Goal: Transaction & Acquisition: Purchase product/service

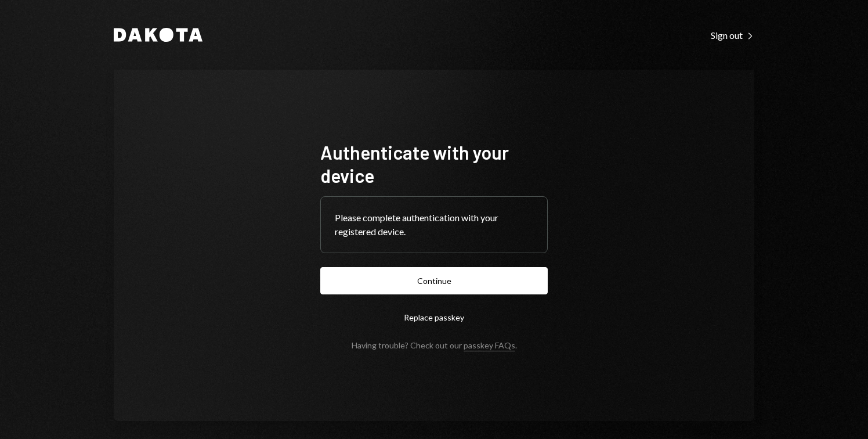
click at [442, 278] on button "Continue" at bounding box center [433, 280] width 227 height 27
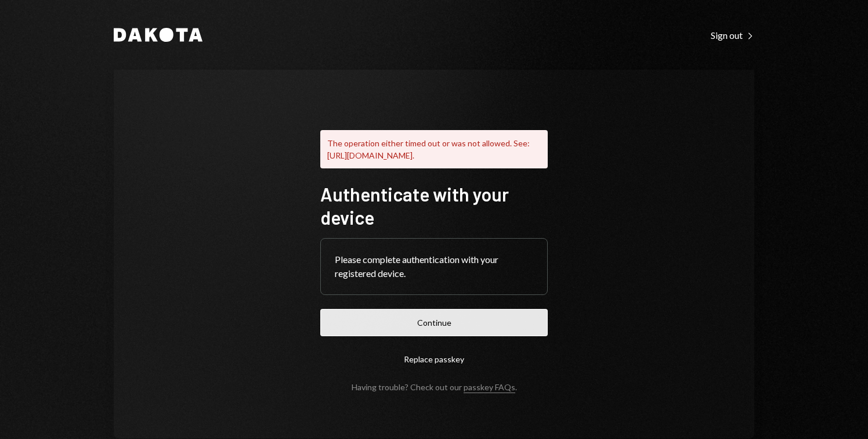
click at [477, 325] on button "Continue" at bounding box center [433, 322] width 227 height 27
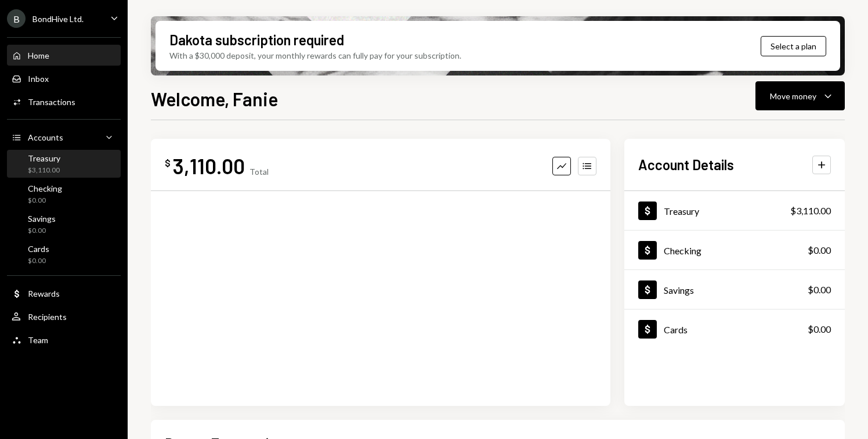
click at [38, 157] on div "Treasury" at bounding box center [44, 158] width 32 height 10
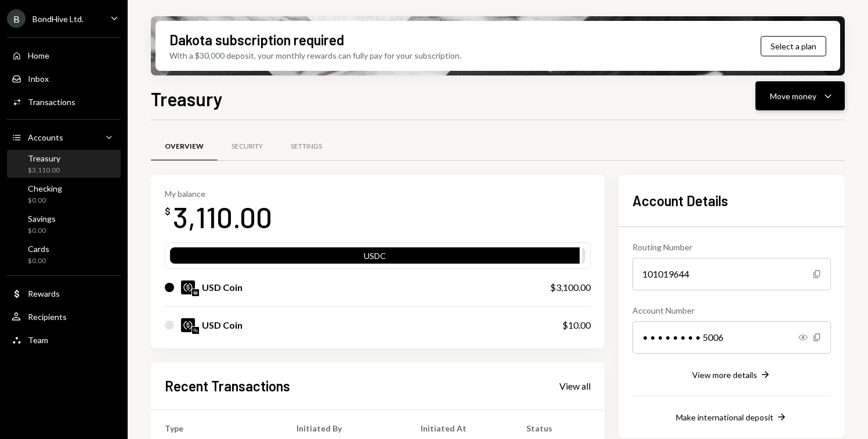
click at [809, 90] on div "Move money" at bounding box center [793, 96] width 46 height 12
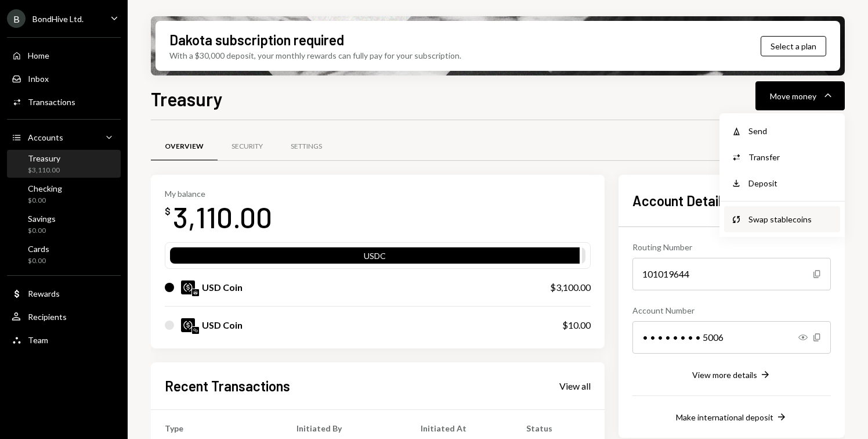
click at [753, 216] on div "Swap stablecoins" at bounding box center [790, 219] width 85 height 12
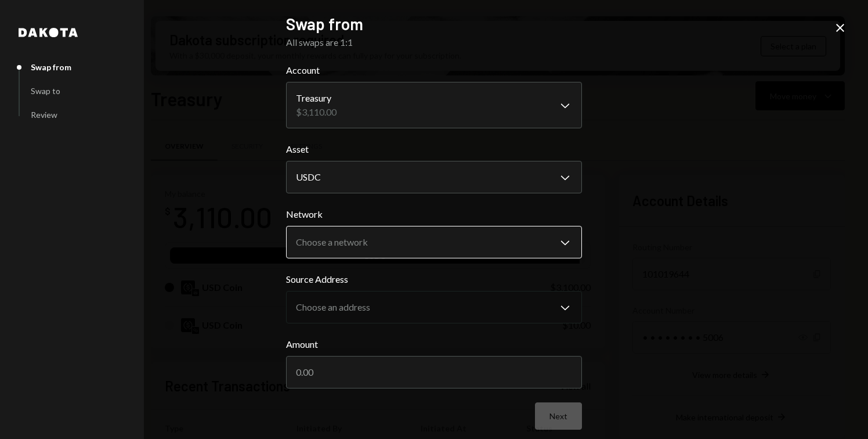
click at [393, 236] on body "B BondHive Ltd. Caret Down Home Home Inbox Inbox Activities Transactions Accoun…" at bounding box center [434, 219] width 868 height 439
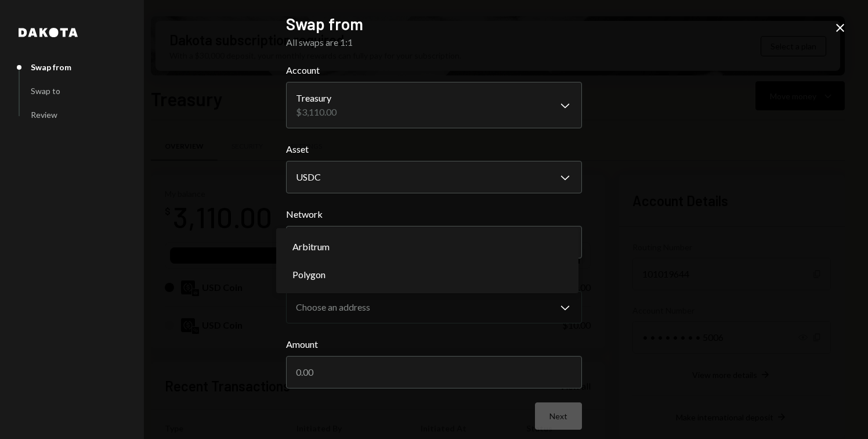
click at [841, 26] on icon at bounding box center [840, 28] width 8 height 8
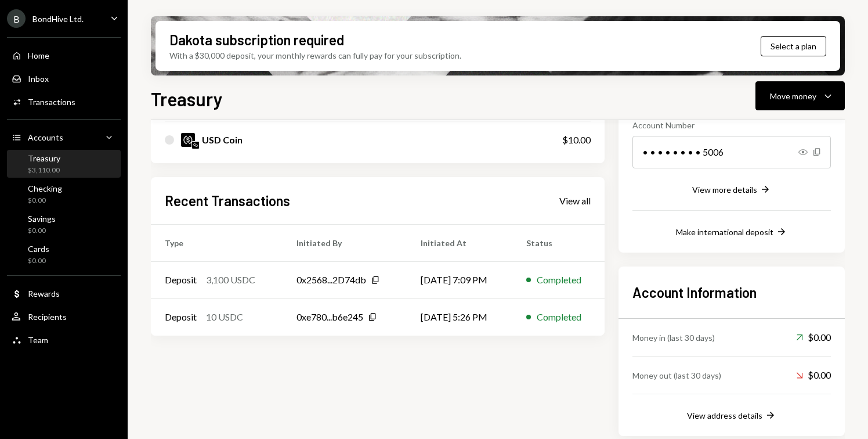
scroll to position [192, 0]
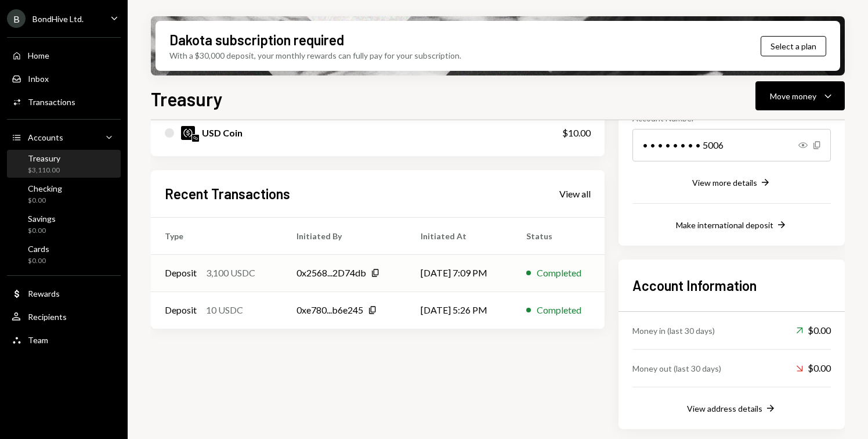
click at [250, 285] on td "Deposit 3,100 USDC" at bounding box center [217, 272] width 132 height 37
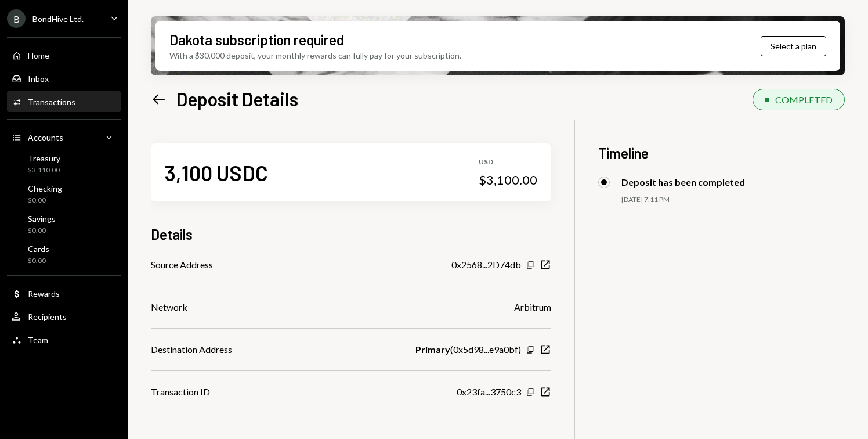
click at [159, 96] on icon "Left Arrow" at bounding box center [159, 99] width 16 height 16
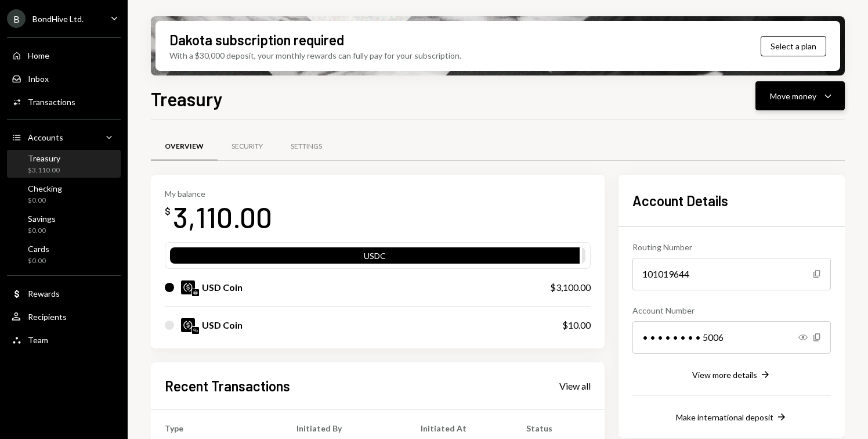
click at [781, 97] on div "Move money" at bounding box center [793, 96] width 46 height 12
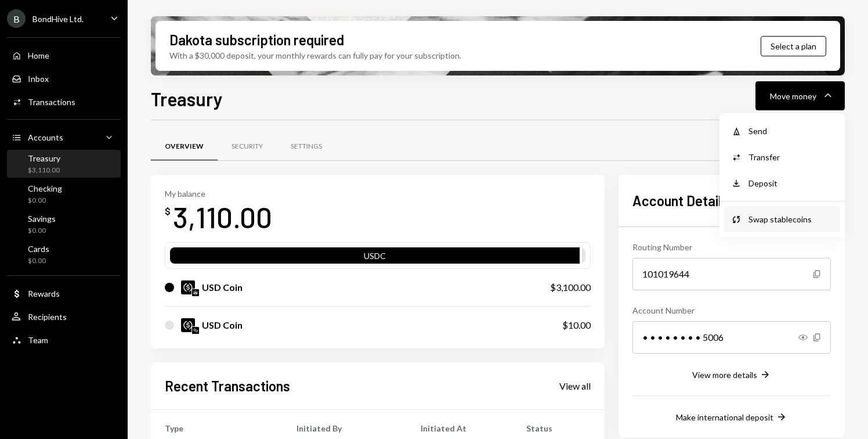
click at [754, 206] on div "Swap Swap stablecoins" at bounding box center [782, 219] width 116 height 26
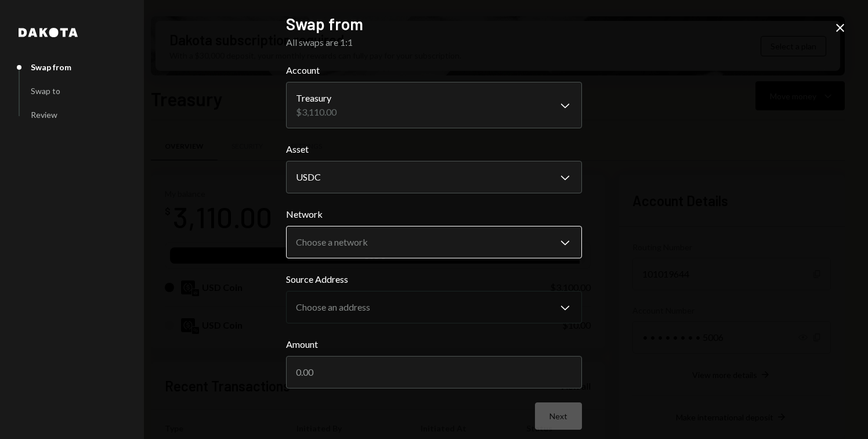
click at [397, 248] on body "B BondHive Ltd. Caret Down Home Home Inbox Inbox Activities Transactions Accoun…" at bounding box center [434, 219] width 868 height 439
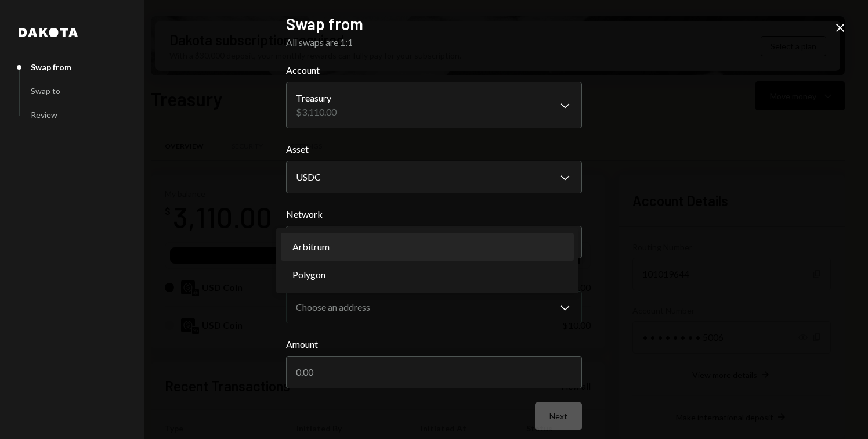
select select "**********"
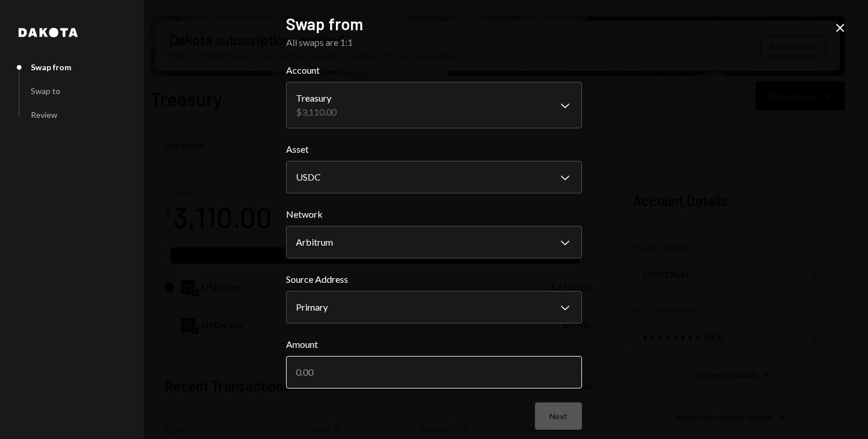
click at [346, 366] on input "Amount" at bounding box center [434, 372] width 296 height 32
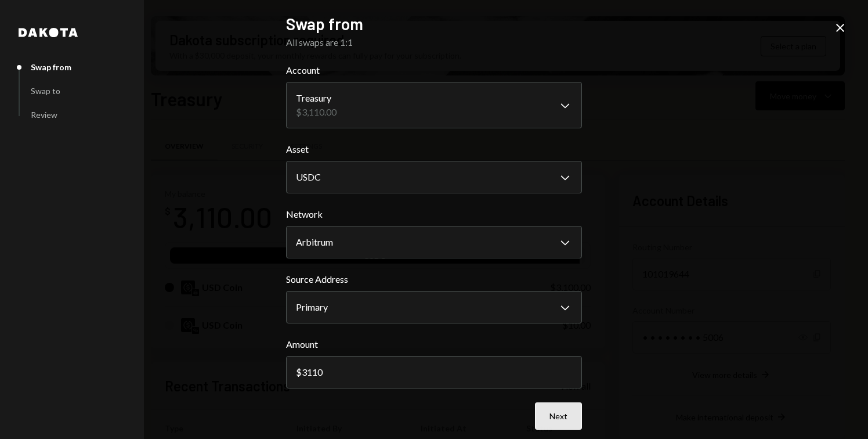
type input "3110"
click at [537, 415] on button "Next" at bounding box center [558, 415] width 47 height 27
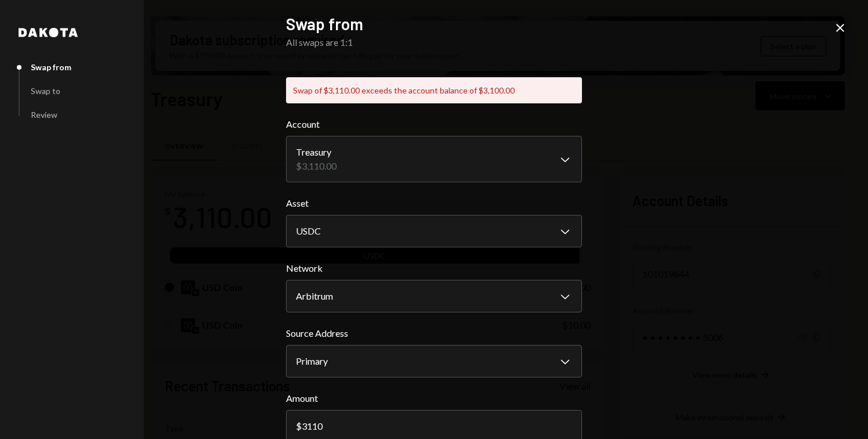
click at [834, 21] on icon "Close" at bounding box center [840, 28] width 14 height 14
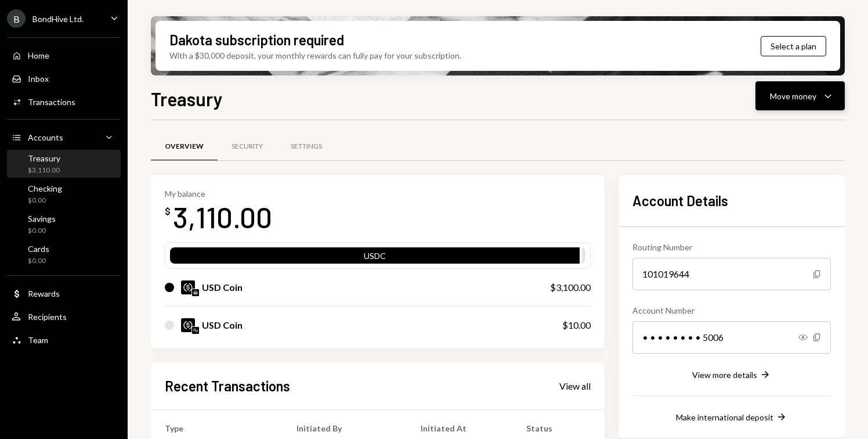
click at [834, 97] on icon "Caret Down" at bounding box center [828, 96] width 14 height 14
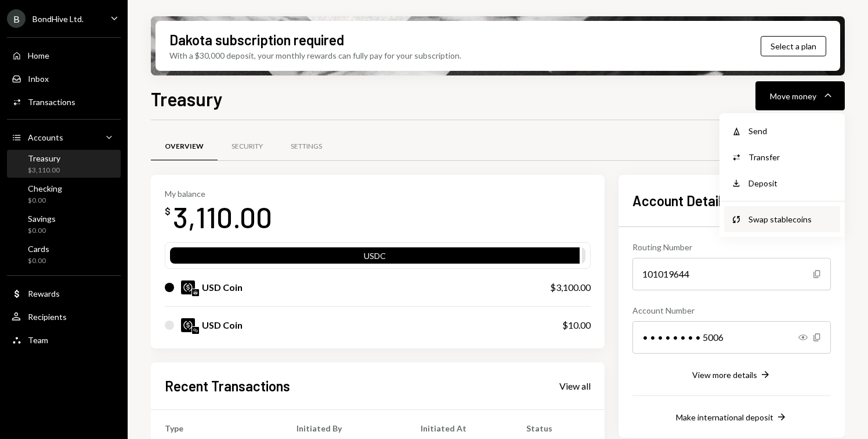
click at [769, 220] on div "Swap stablecoins" at bounding box center [790, 219] width 85 height 12
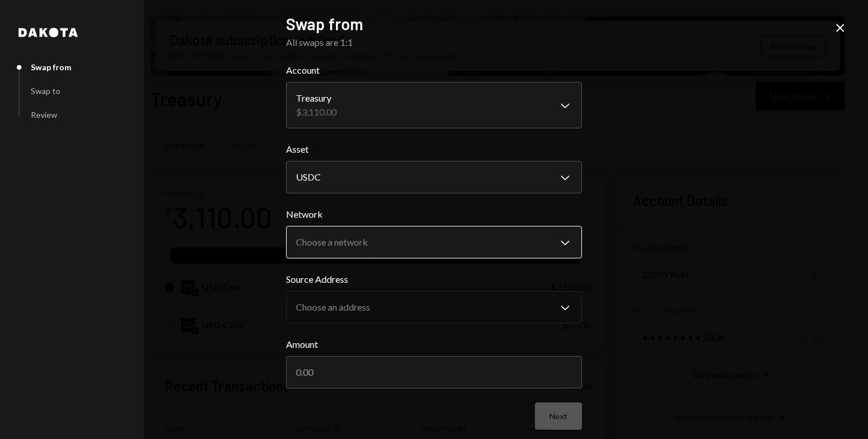
click at [367, 243] on body "B BondHive Ltd. Caret Down Home Home Inbox Inbox Activities Transactions Accoun…" at bounding box center [434, 219] width 868 height 439
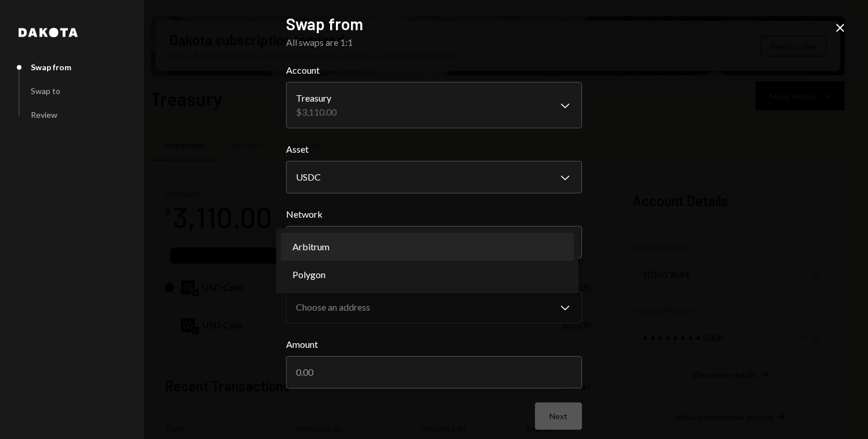
select select "**********"
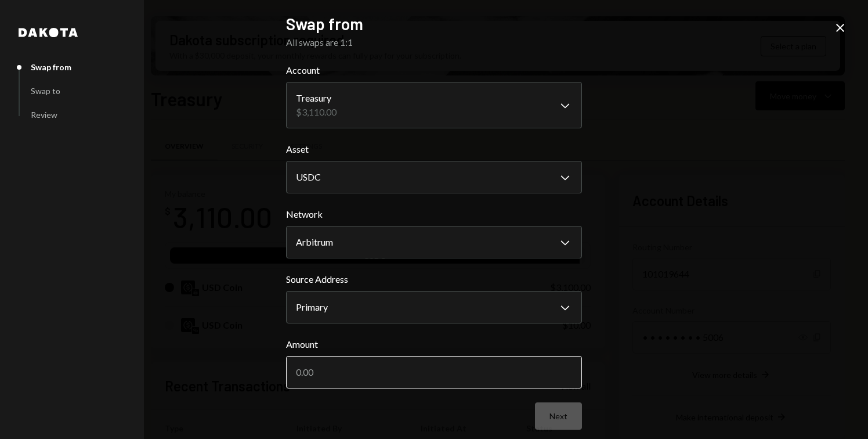
click at [329, 368] on input "Amount" at bounding box center [434, 372] width 296 height 32
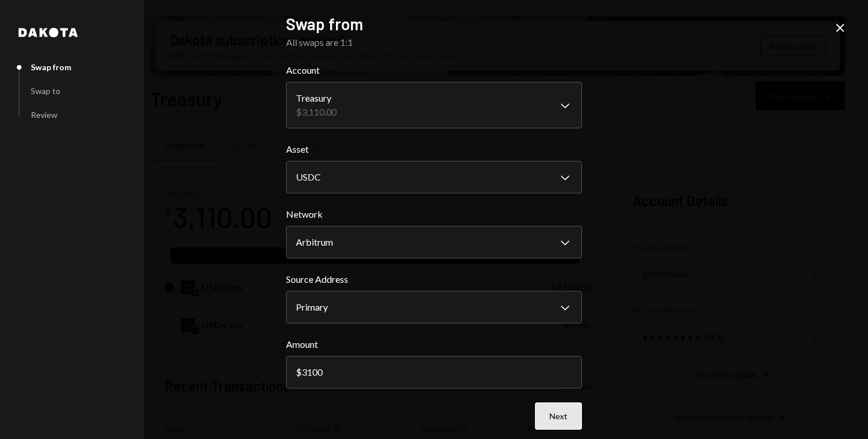
type input "3100"
click at [563, 417] on button "Next" at bounding box center [558, 415] width 47 height 27
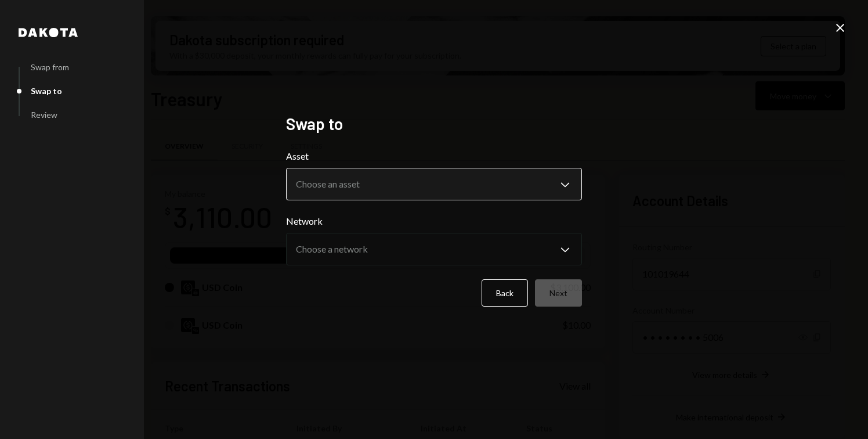
click at [423, 175] on body "B BondHive Ltd. Caret Down Home Home Inbox Inbox Activities Transactions Accoun…" at bounding box center [434, 219] width 868 height 439
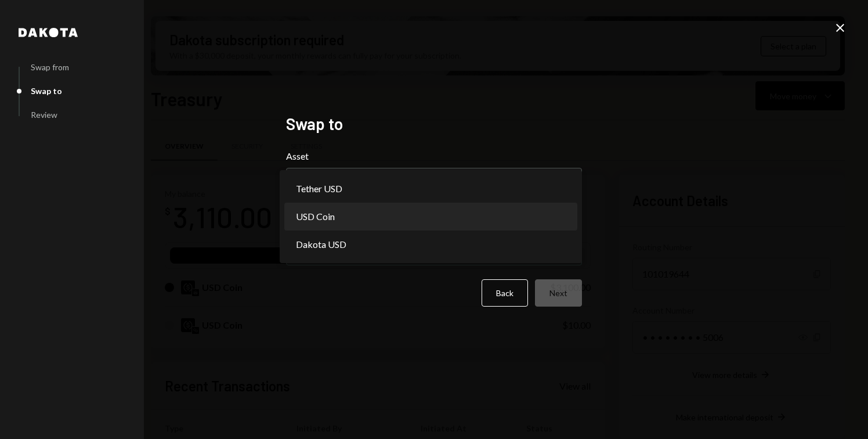
select select "****"
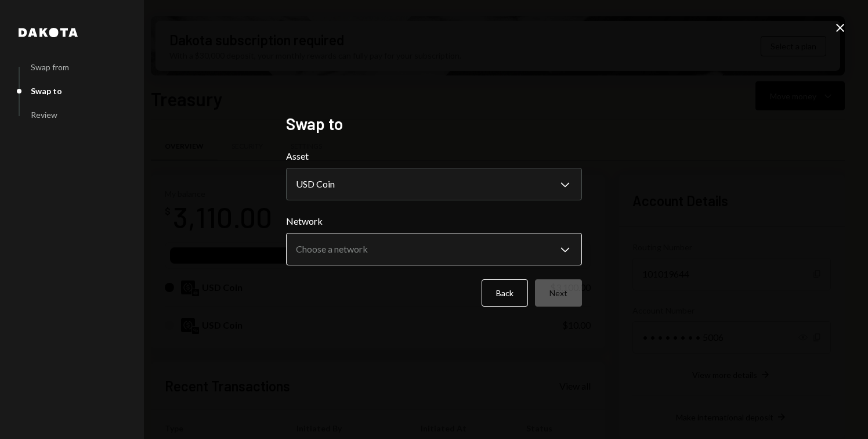
click at [365, 247] on body "B BondHive Ltd. Caret Down Home Home Inbox Inbox Activities Transactions Accoun…" at bounding box center [434, 219] width 868 height 439
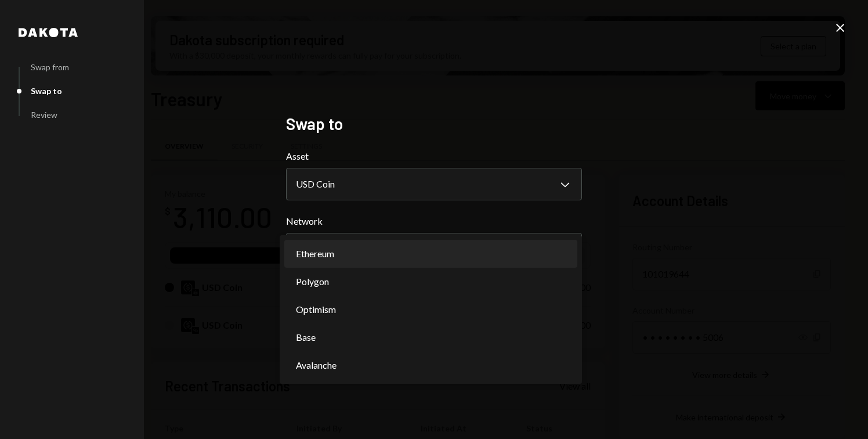
select select "**********"
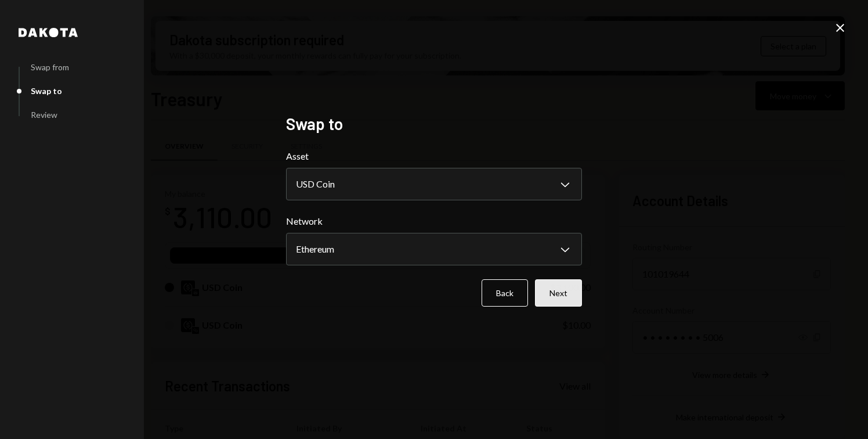
click at [571, 291] on button "Next" at bounding box center [558, 292] width 47 height 27
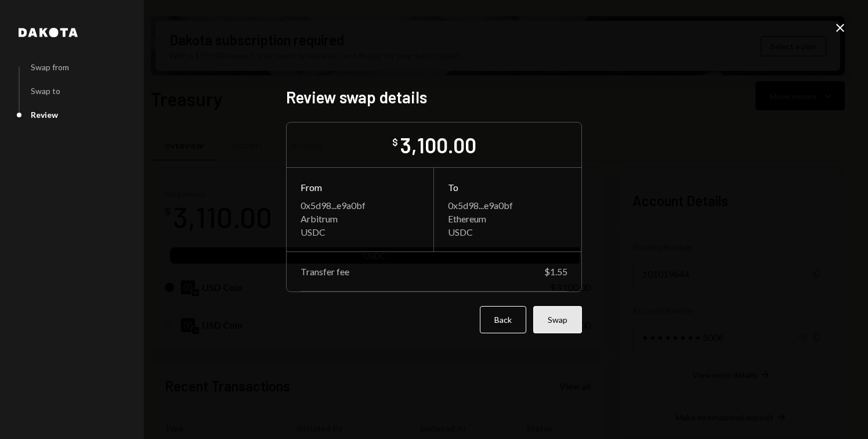
click at [557, 326] on button "Swap" at bounding box center [557, 319] width 49 height 27
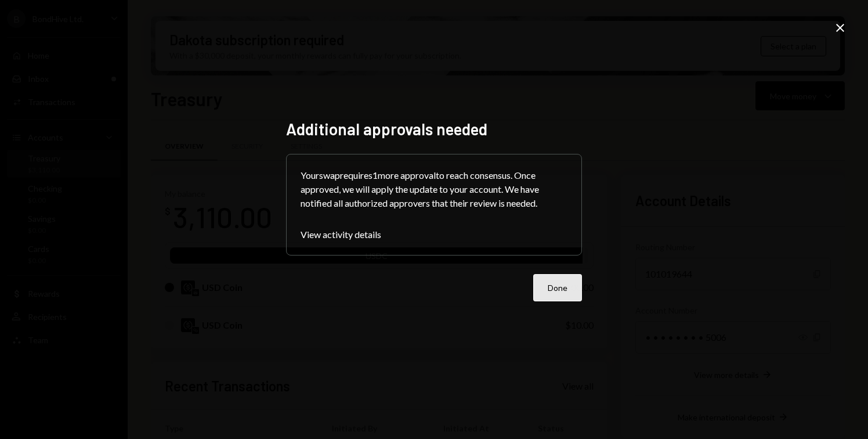
click at [557, 295] on button "Done" at bounding box center [557, 287] width 49 height 27
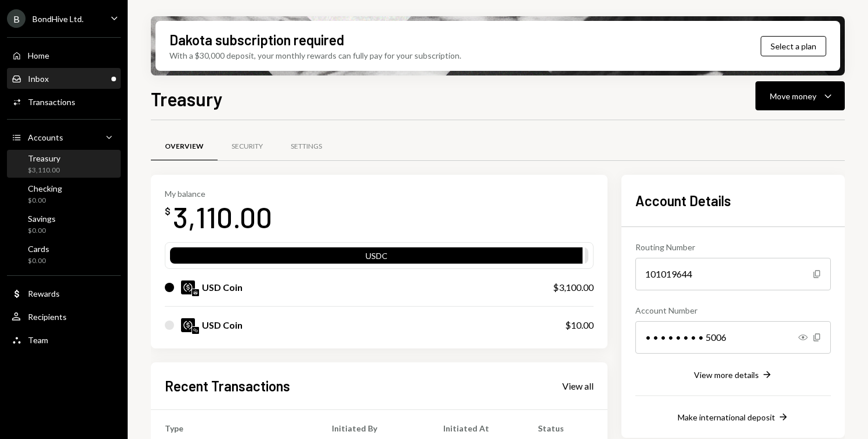
click at [78, 80] on div "Inbox Inbox" at bounding box center [64, 79] width 104 height 10
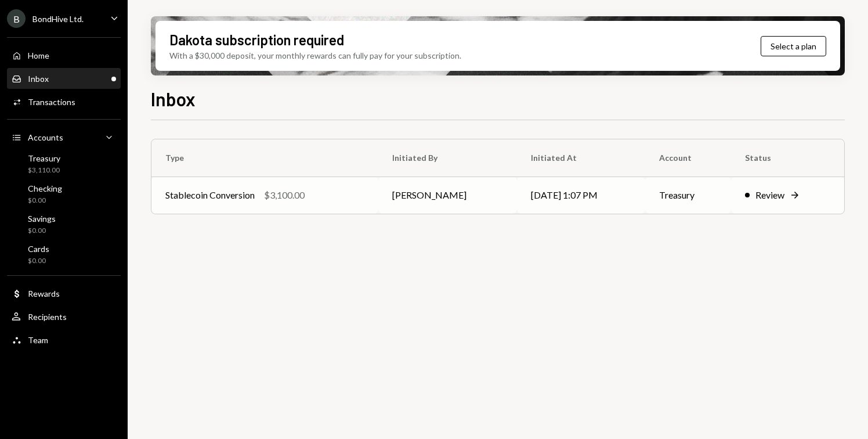
click at [344, 201] on div "Stablecoin Conversion $3,100.00" at bounding box center [264, 195] width 199 height 14
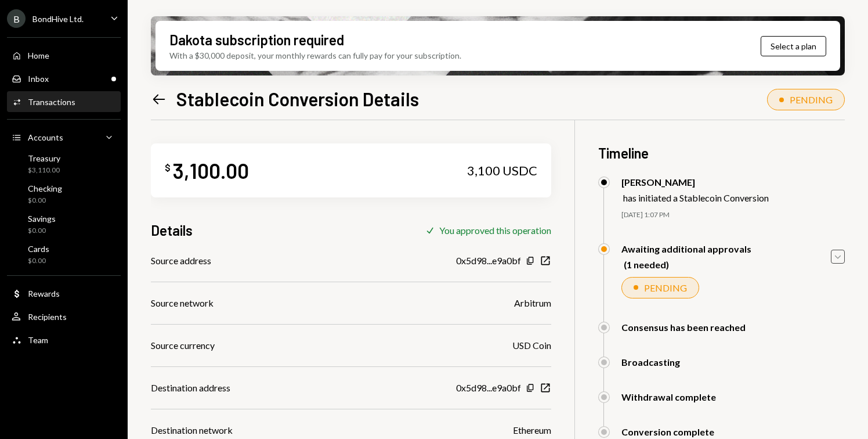
click at [835, 257] on icon "Caret Down" at bounding box center [837, 256] width 13 height 13
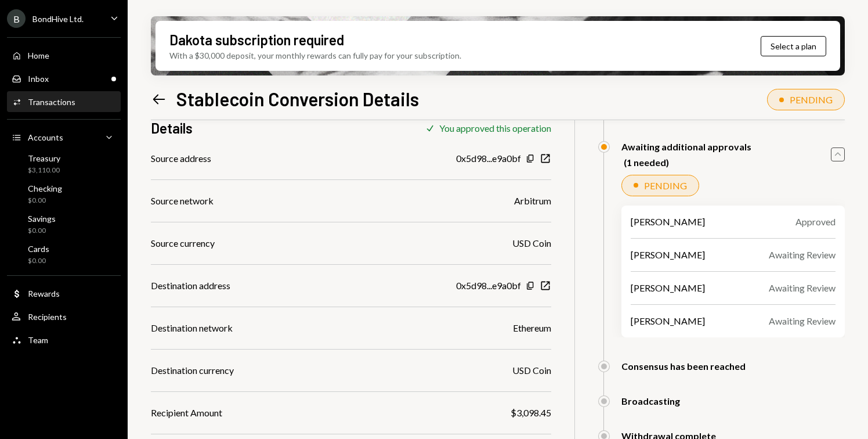
scroll to position [103, 0]
click at [837, 153] on icon "button" at bounding box center [838, 152] width 6 height 3
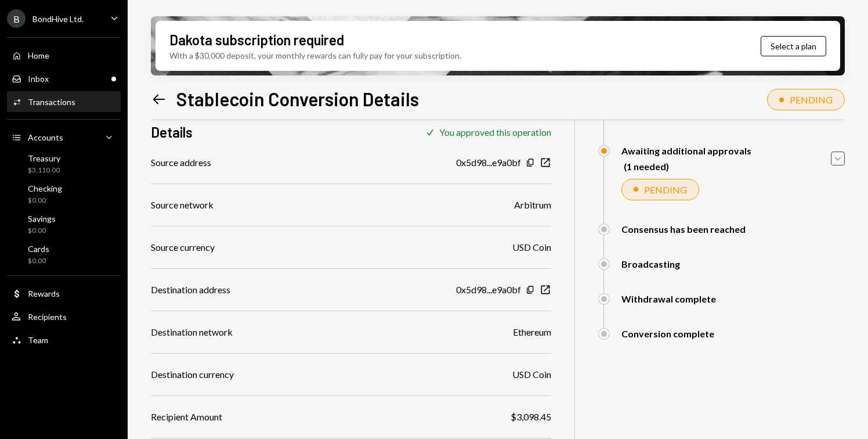
scroll to position [98, 0]
click at [41, 314] on div "Recipients" at bounding box center [47, 317] width 39 height 10
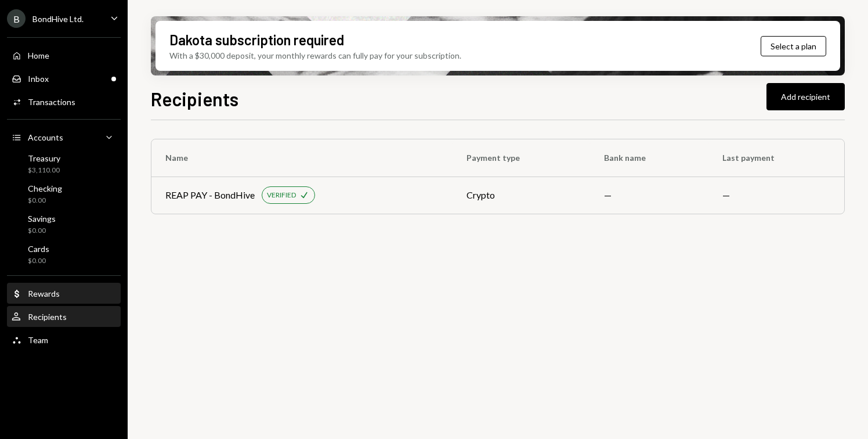
click at [47, 296] on div "Rewards" at bounding box center [44, 293] width 32 height 10
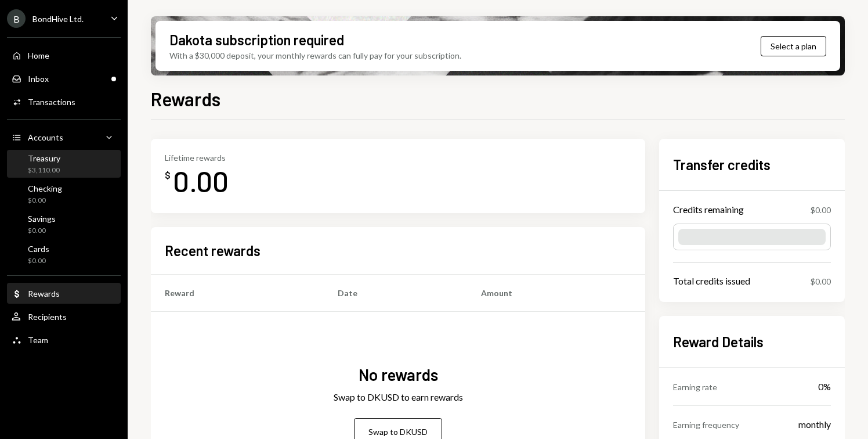
click at [67, 151] on div "Treasury $3,110.00" at bounding box center [64, 164] width 104 height 27
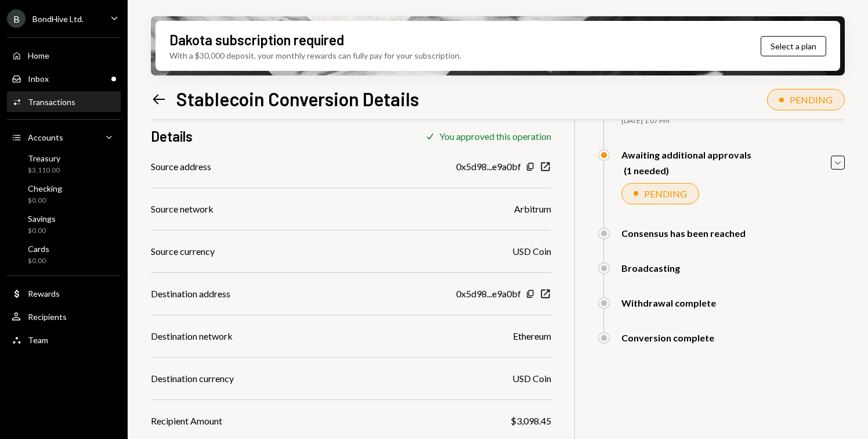
scroll to position [98, 0]
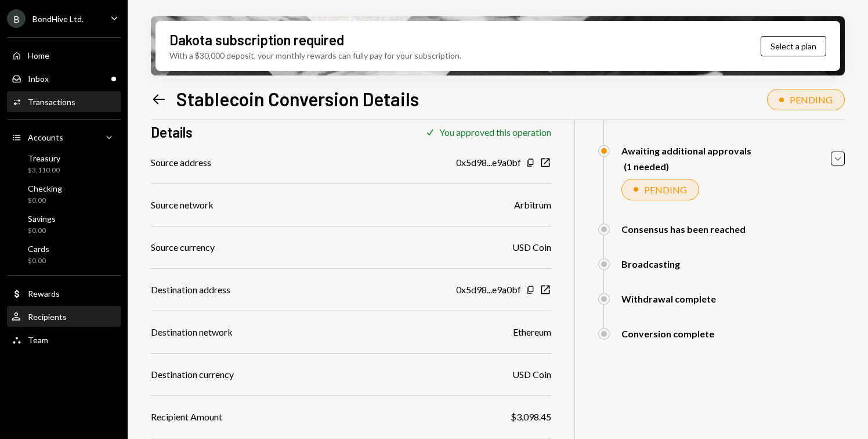
click at [47, 316] on div "Recipients" at bounding box center [47, 317] width 39 height 10
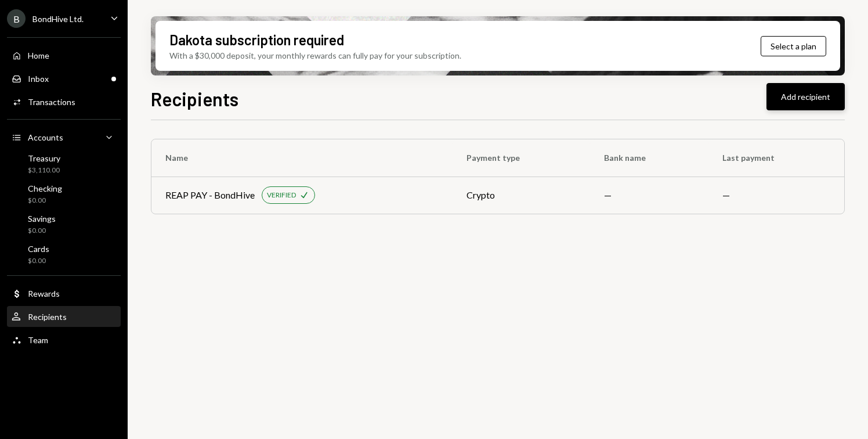
click at [795, 95] on button "Add recipient" at bounding box center [805, 96] width 78 height 27
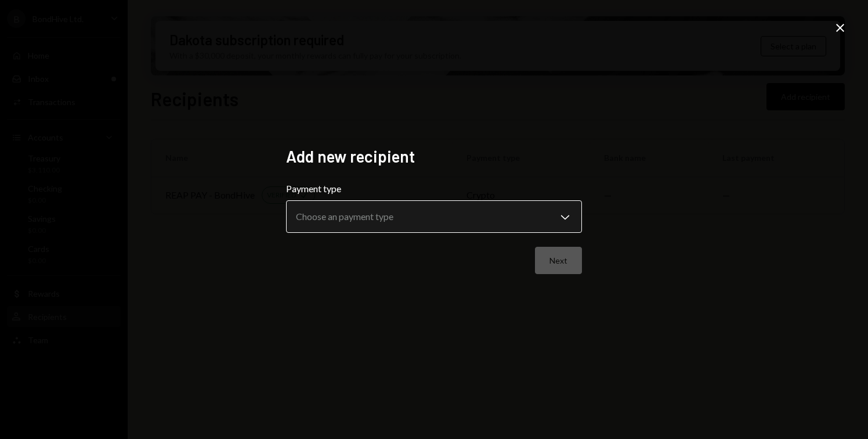
click at [436, 221] on body "**********" at bounding box center [434, 219] width 868 height 439
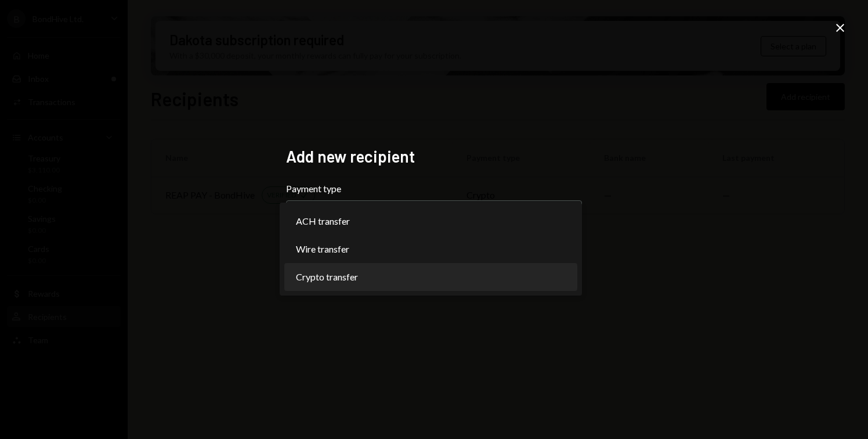
select select "******"
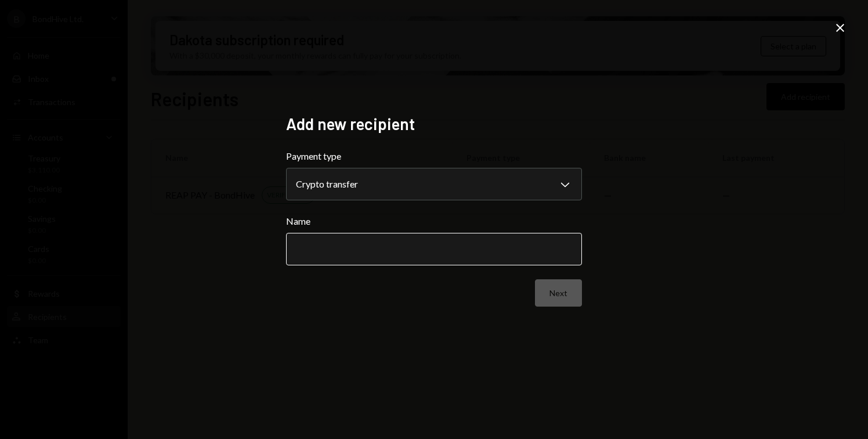
click at [364, 246] on input "Name" at bounding box center [434, 249] width 296 height 32
type input "*****"
click at [557, 292] on button "Next" at bounding box center [558, 292] width 47 height 27
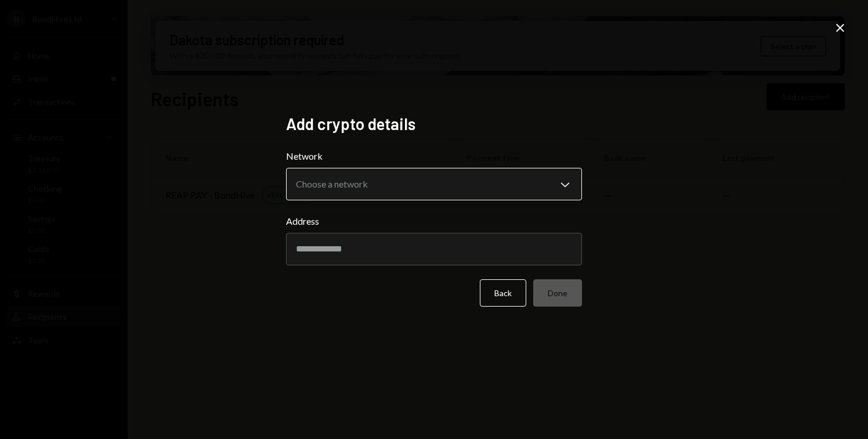
click at [364, 182] on body "B BondHive Ltd. Caret Down Home Home Inbox Inbox Activities Transactions Accoun…" at bounding box center [434, 219] width 868 height 439
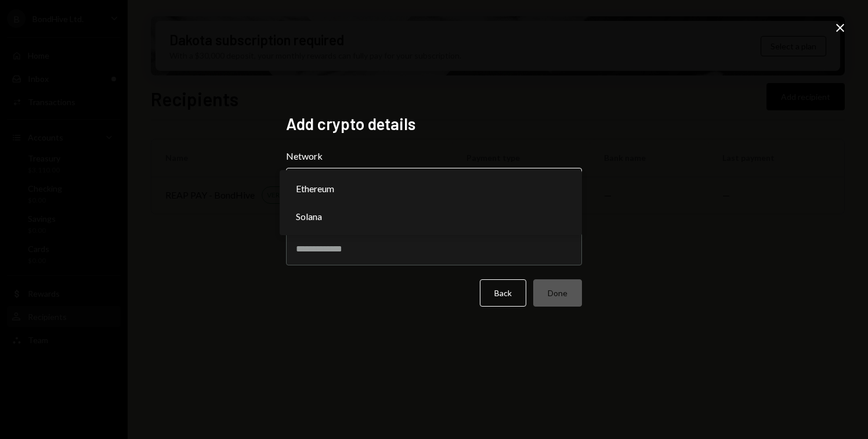
select select "**********"
